Goal: Task Accomplishment & Management: Manage account settings

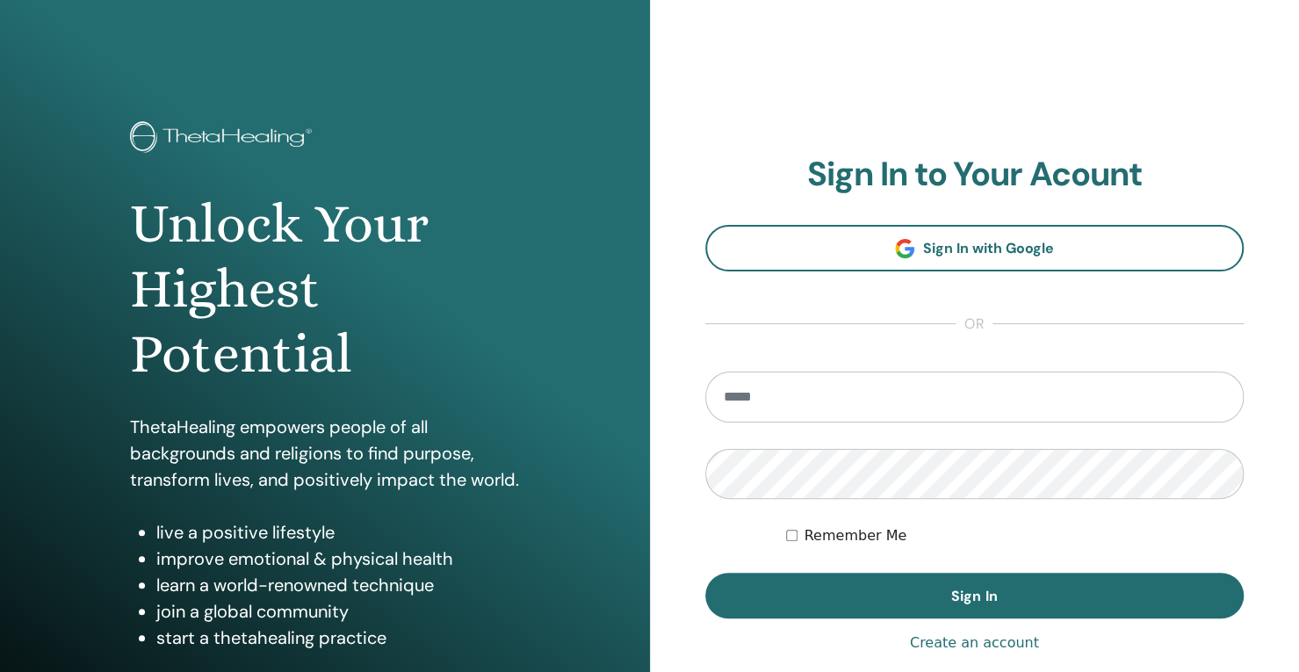
drag, startPoint x: 775, startPoint y: 404, endPoint x: 822, endPoint y: 392, distance: 49.0
click at [774, 403] on input "email" at bounding box center [974, 397] width 539 height 51
type input "**********"
click at [705, 573] on button "Sign In" at bounding box center [974, 596] width 539 height 46
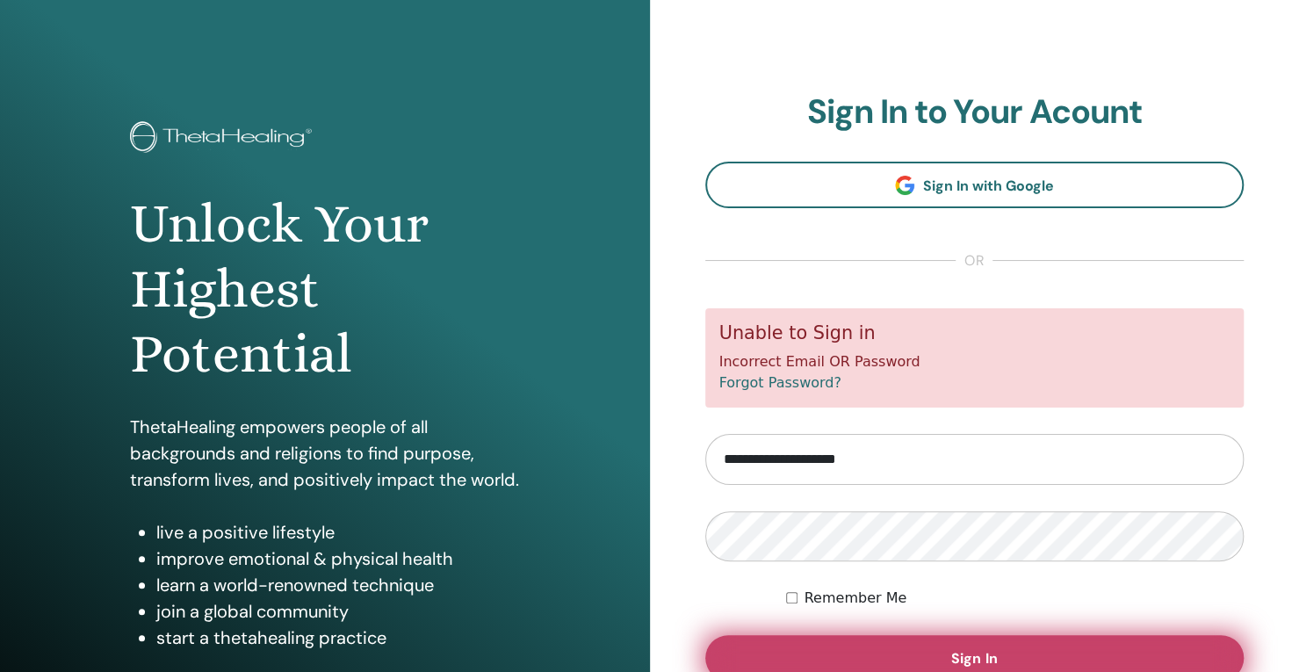
click at [867, 653] on button "Sign In" at bounding box center [974, 658] width 539 height 46
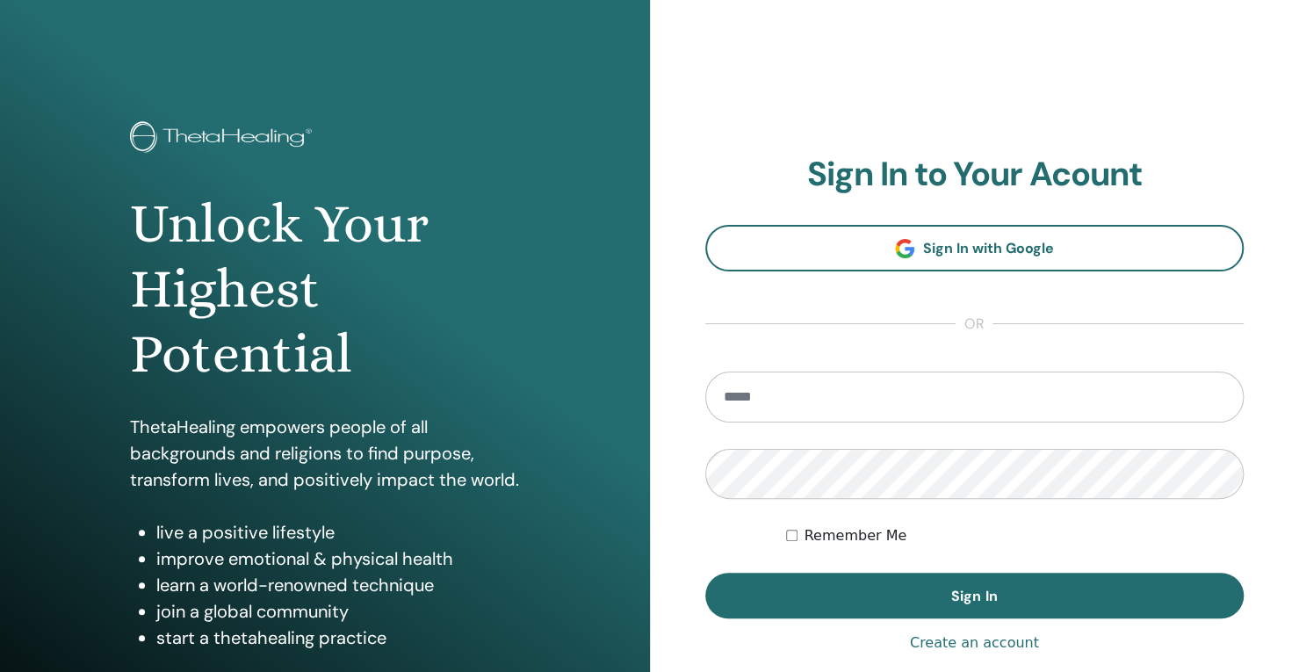
click at [771, 411] on input "email" at bounding box center [974, 397] width 539 height 51
click at [726, 402] on input "**********" at bounding box center [974, 397] width 539 height 51
type input "**********"
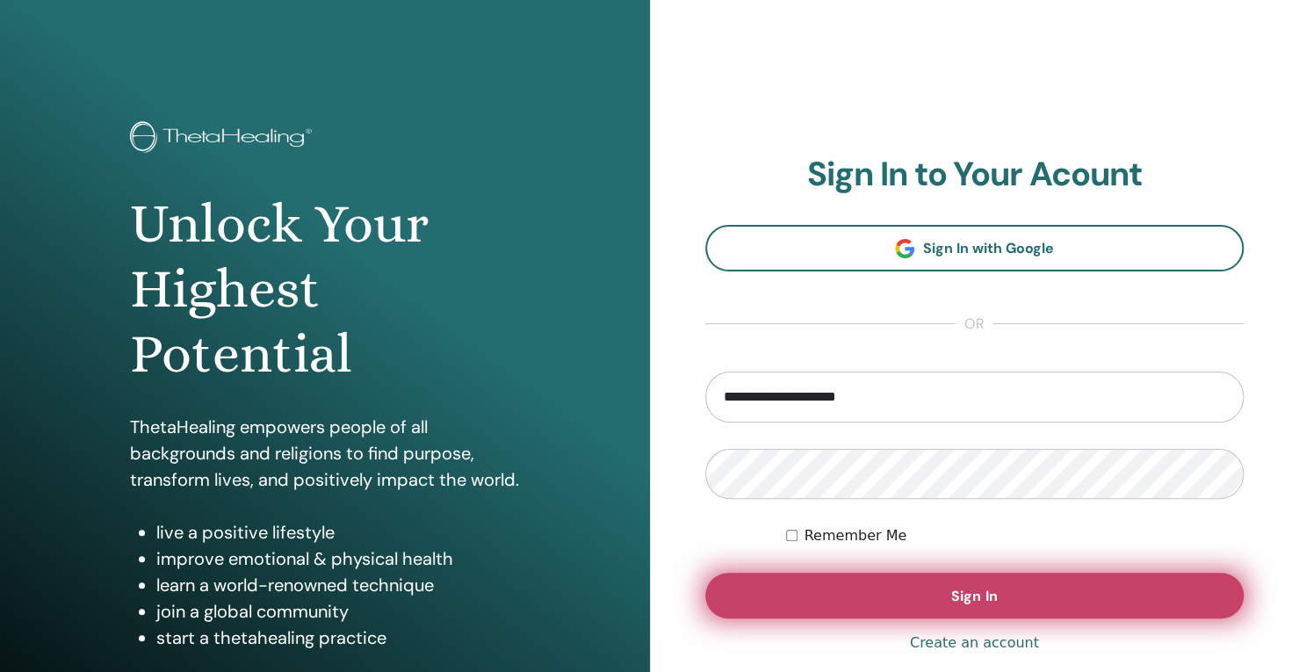
click at [893, 586] on button "Sign In" at bounding box center [974, 596] width 539 height 46
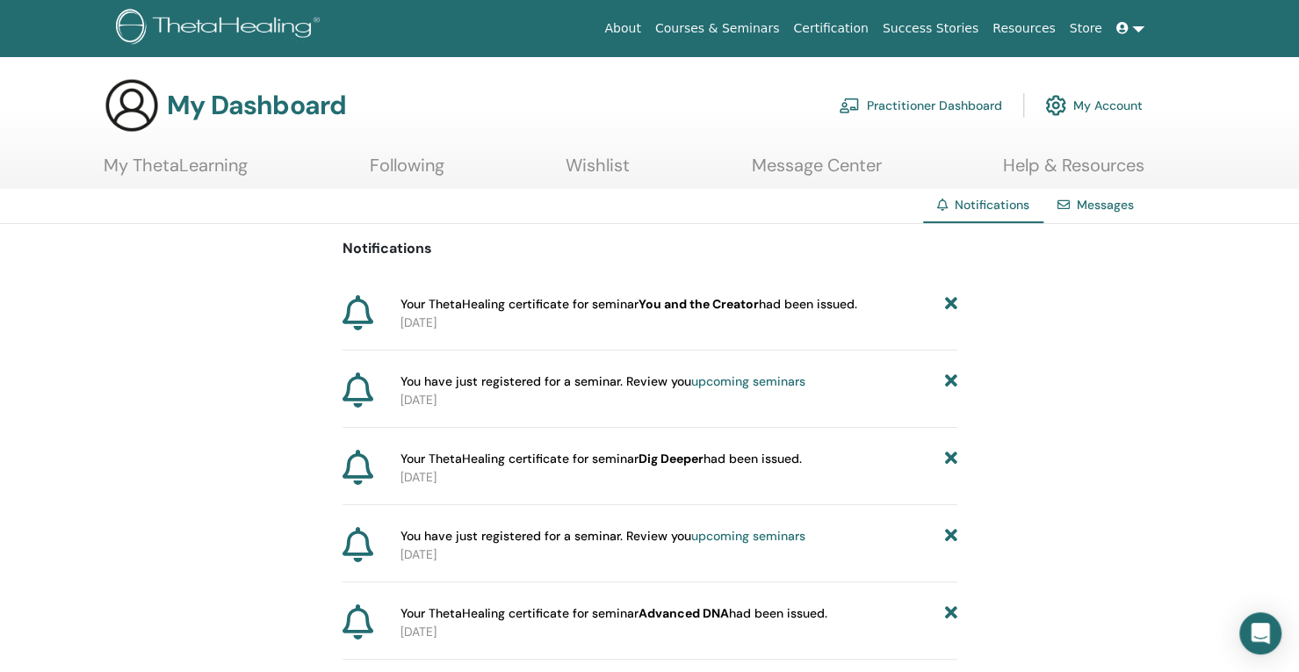
click at [798, 308] on span "Your ThetaHealing certificate for seminar You and the Creator had been issued." at bounding box center [629, 304] width 457 height 18
click at [1064, 199] on icon at bounding box center [1064, 205] width 12 height 12
click at [1128, 208] on link "Messages" at bounding box center [1105, 205] width 57 height 16
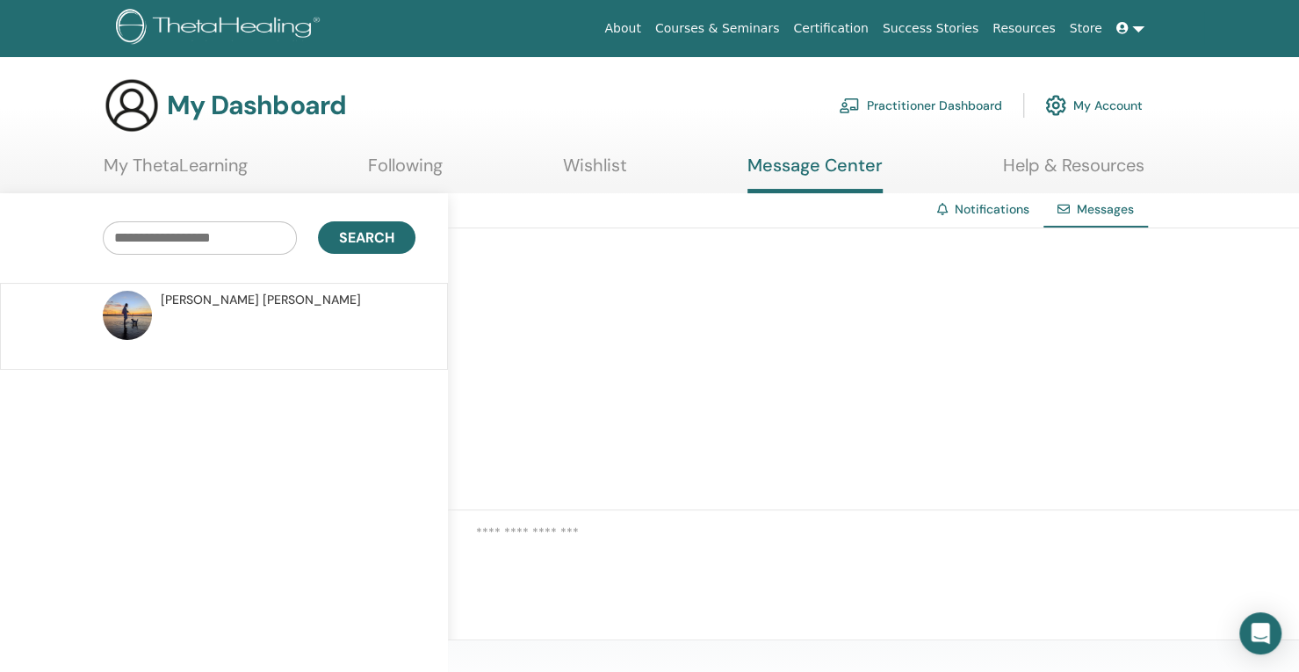
click at [989, 214] on link "Notifications" at bounding box center [992, 209] width 75 height 16
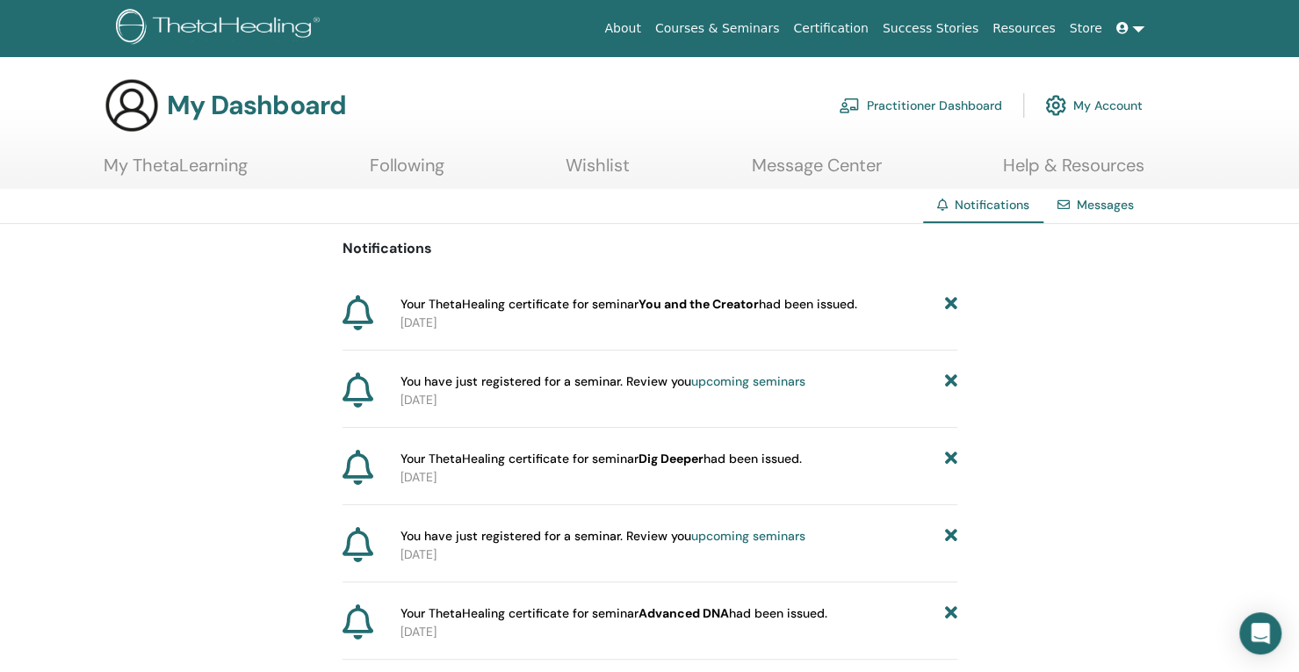
click at [177, 166] on link "My ThetaLearning" at bounding box center [176, 172] width 144 height 34
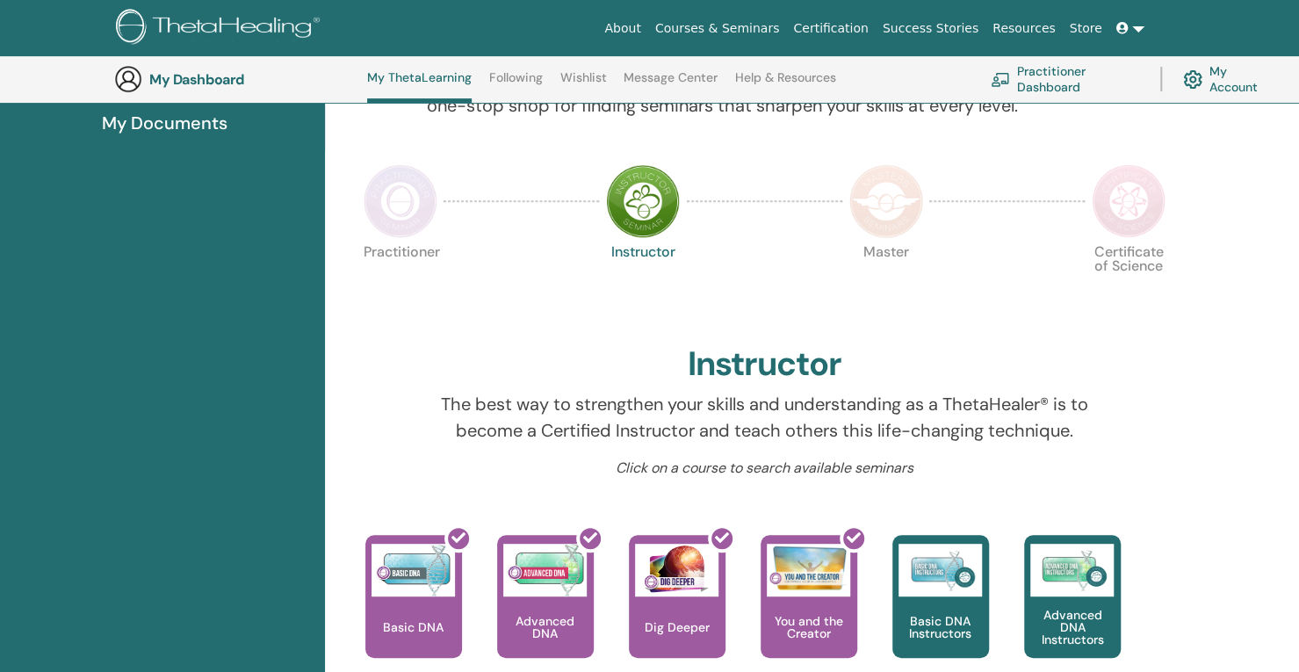
scroll to position [134, 0]
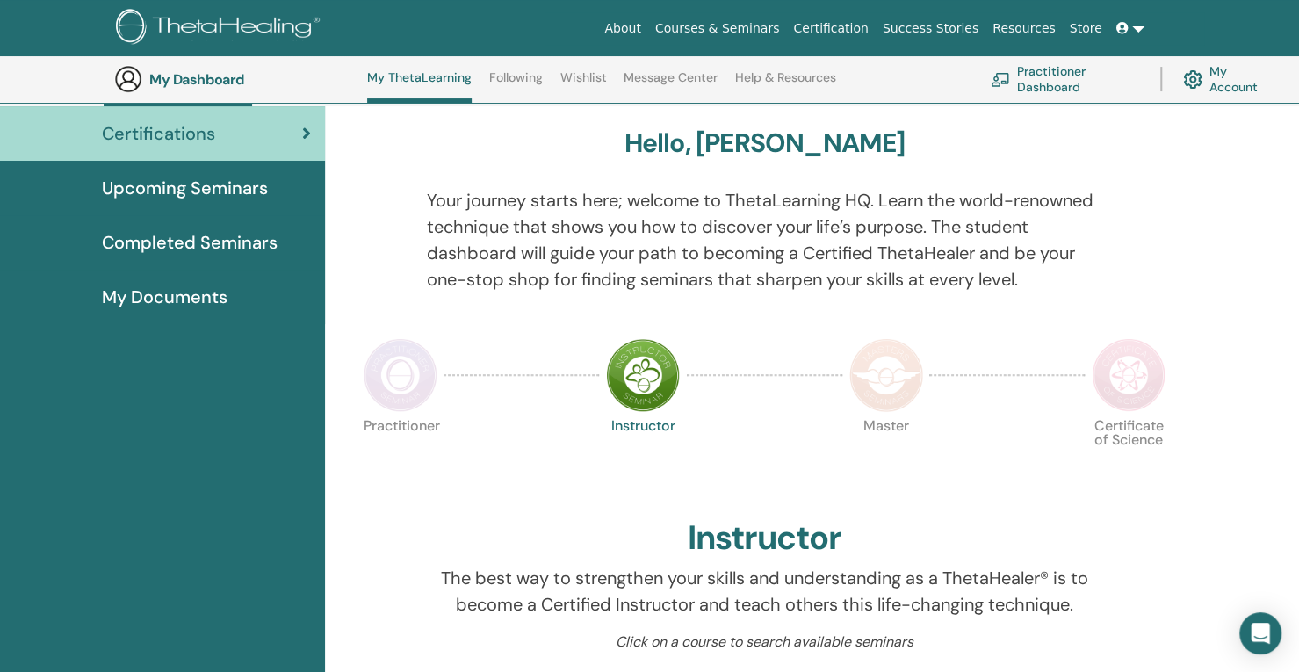
click at [188, 243] on span "Completed Seminars" at bounding box center [190, 242] width 176 height 26
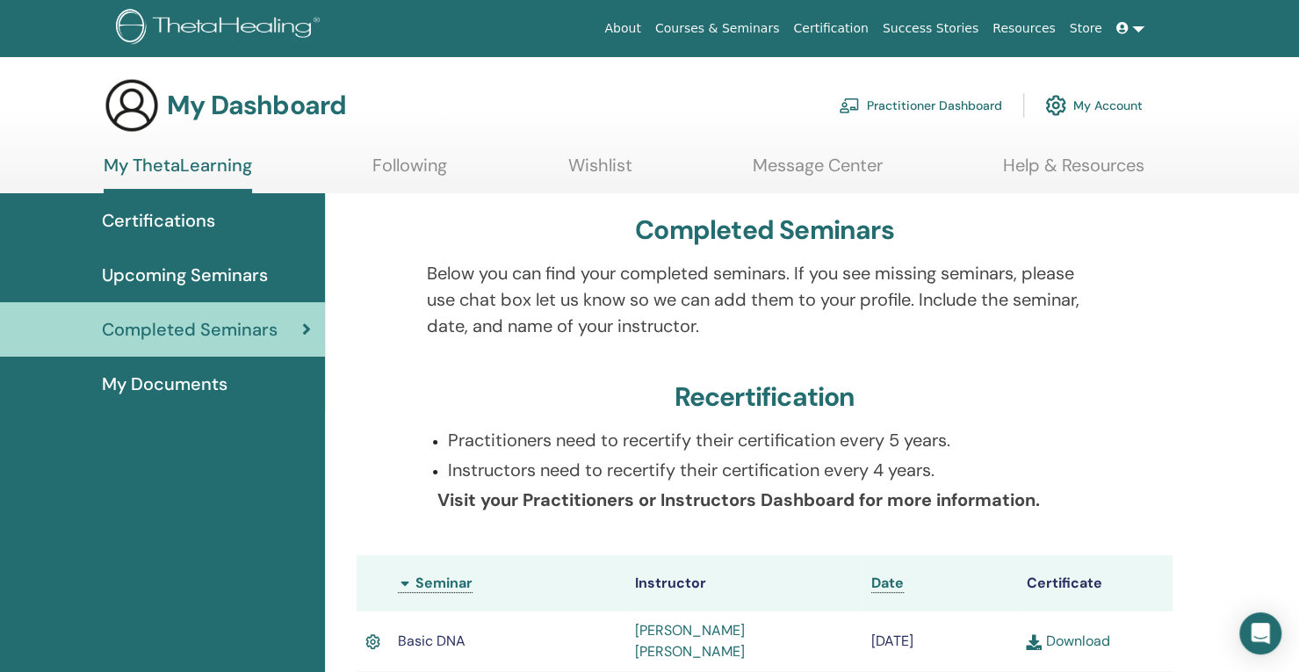
click at [207, 382] on span "My Documents" at bounding box center [165, 384] width 126 height 26
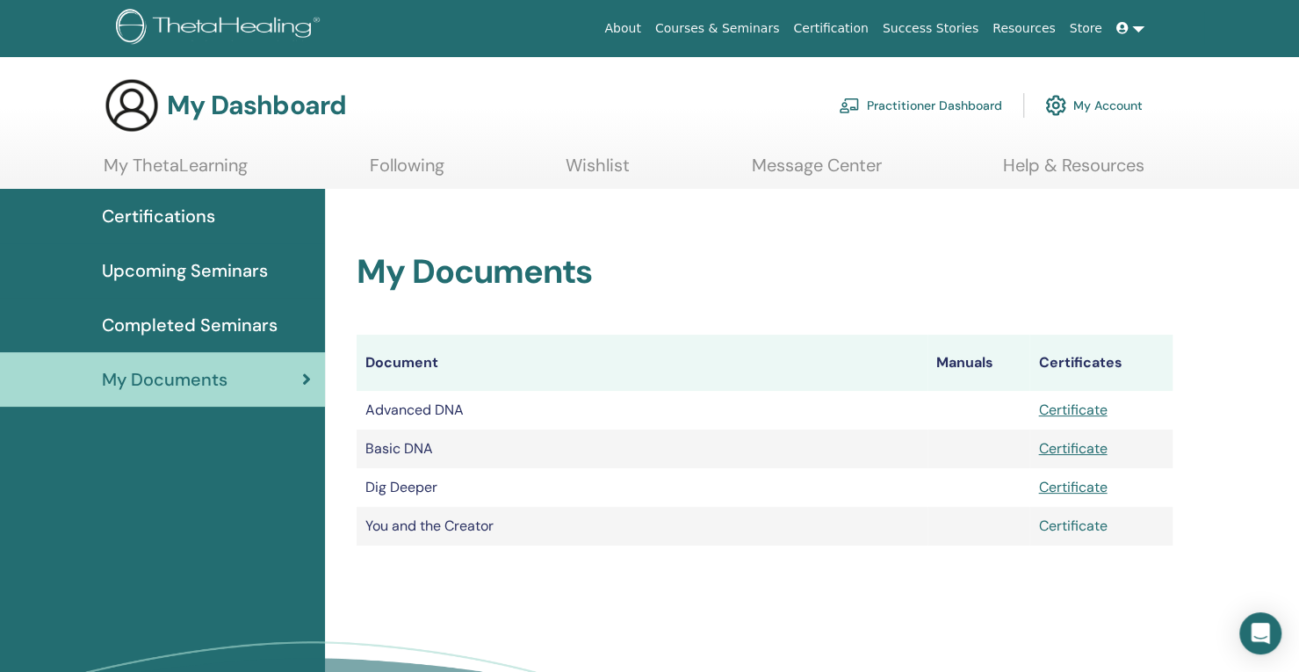
click at [1073, 526] on link "Certificate" at bounding box center [1072, 526] width 69 height 18
click at [1138, 25] on link at bounding box center [1131, 28] width 42 height 33
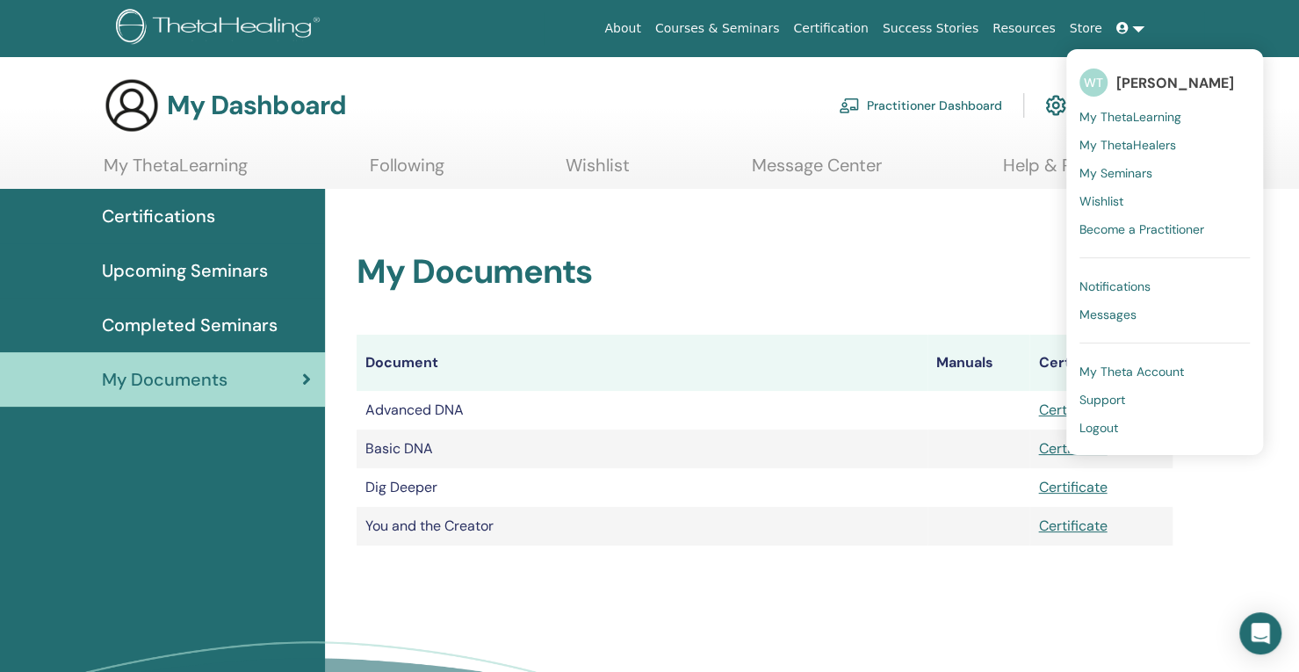
click at [1113, 434] on span "Logout" at bounding box center [1099, 428] width 39 height 16
